Goal: Find specific page/section: Find specific page/section

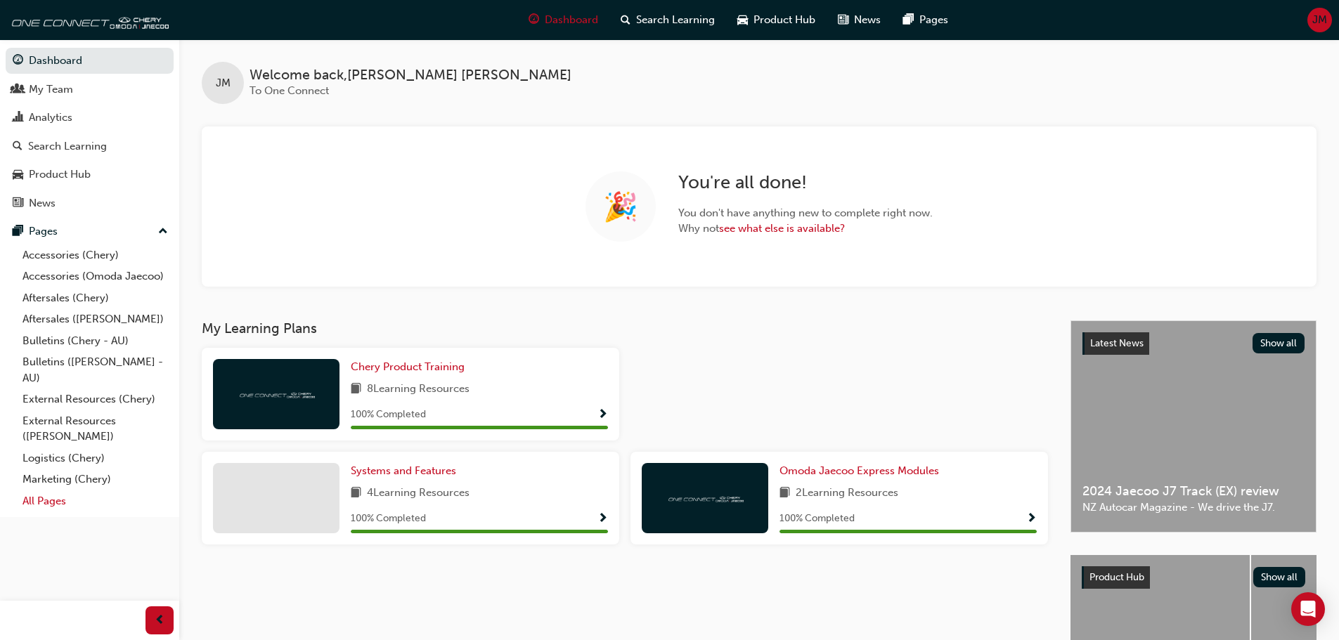
click at [54, 498] on link "All Pages" at bounding box center [95, 502] width 157 height 22
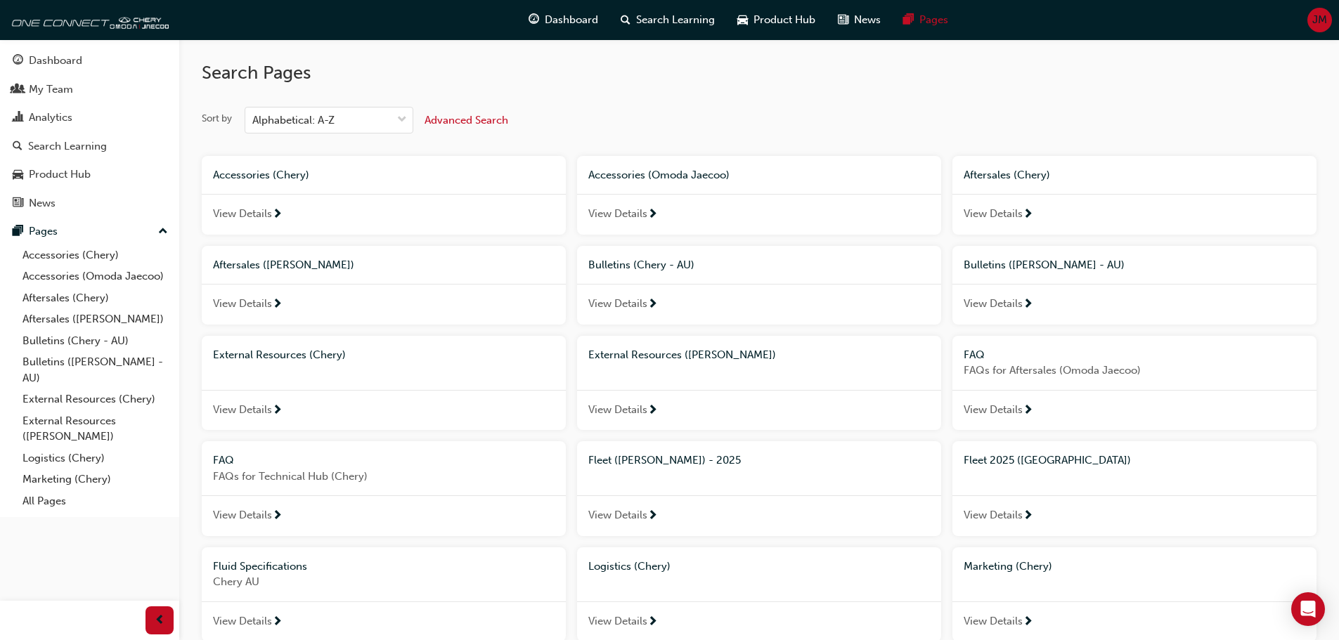
click at [986, 460] on span "Fleet 2025 ([GEOGRAPHIC_DATA])" at bounding box center [1047, 460] width 167 height 13
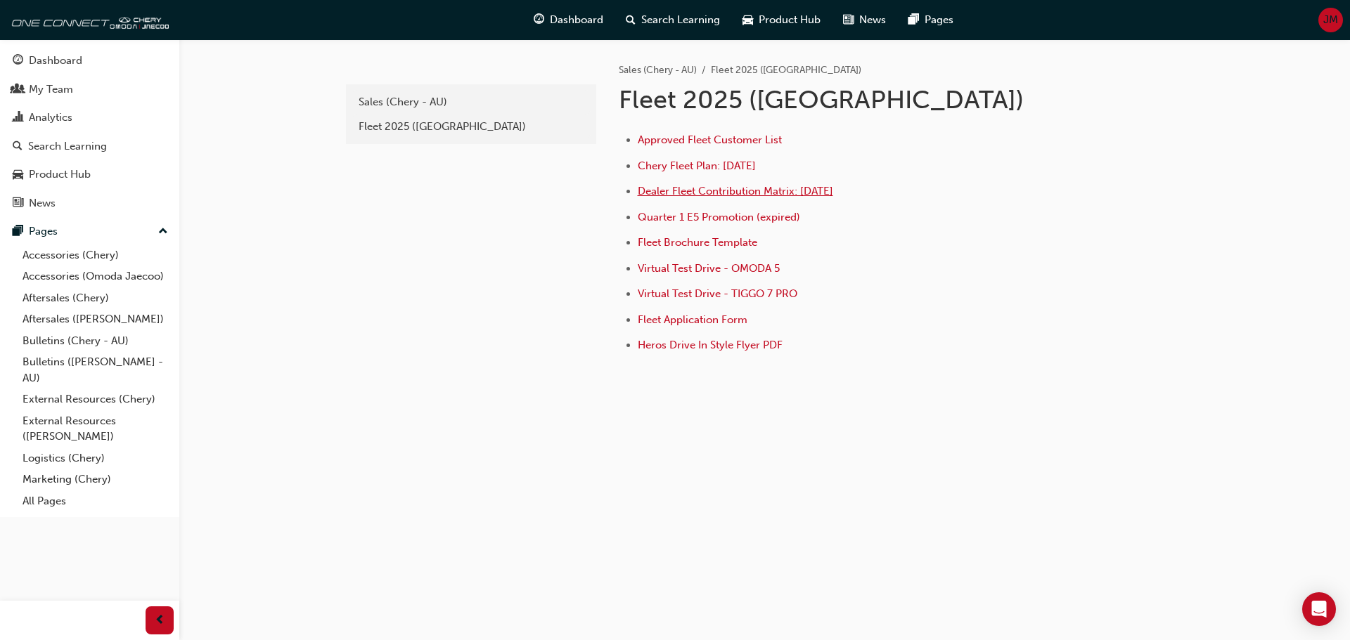
click at [693, 193] on span "Dealer Fleet Contribution Matrix: [DATE]" at bounding box center [735, 191] width 195 height 13
click at [694, 143] on span "Approved Fleet Customer List" at bounding box center [710, 140] width 144 height 13
